Goal: Transaction & Acquisition: Purchase product/service

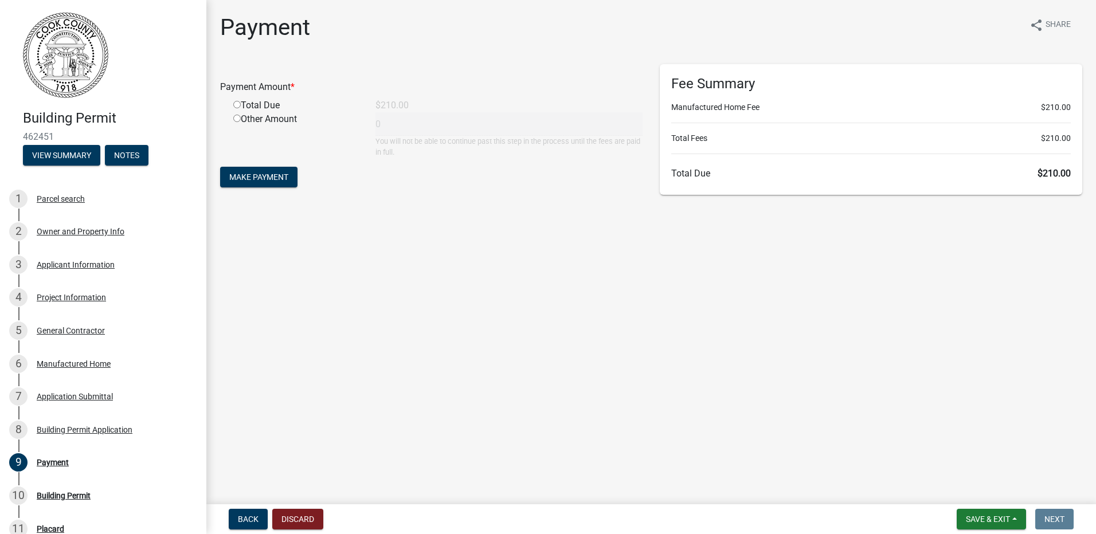
click at [235, 106] on input "radio" at bounding box center [236, 104] width 7 height 7
radio input "true"
type input "210"
click at [280, 177] on span "Make Payment" at bounding box center [258, 177] width 59 height 9
